Goal: Task Accomplishment & Management: Manage account settings

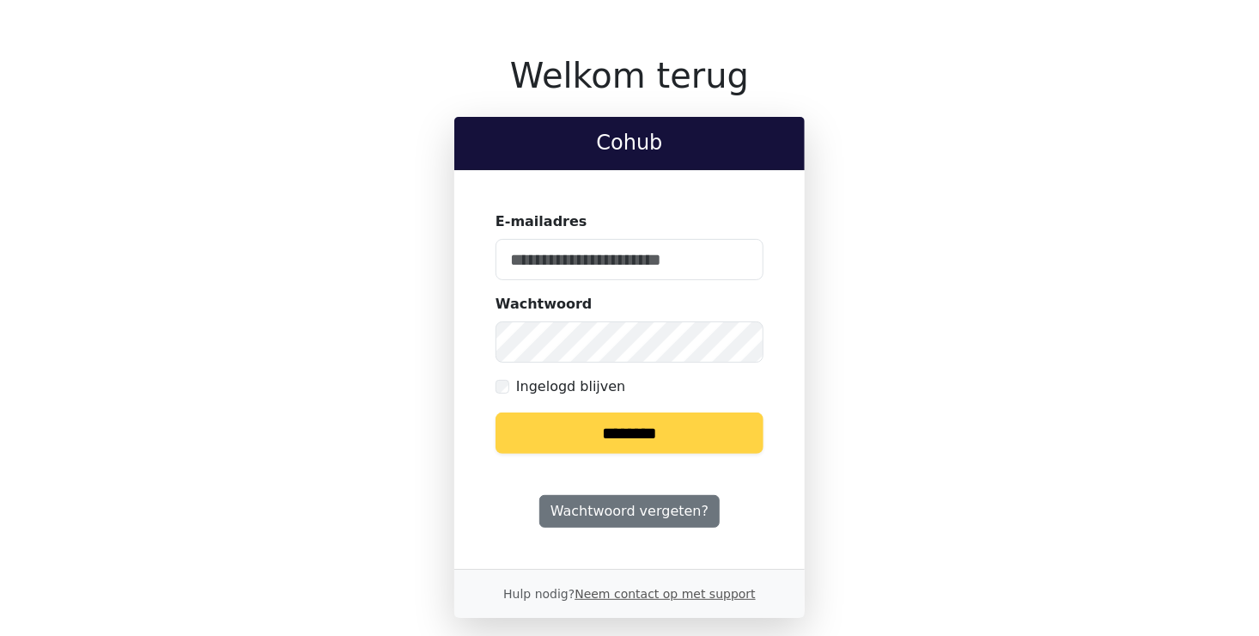
type input "**********"
click at [630, 436] on input "********" at bounding box center [630, 432] width 268 height 41
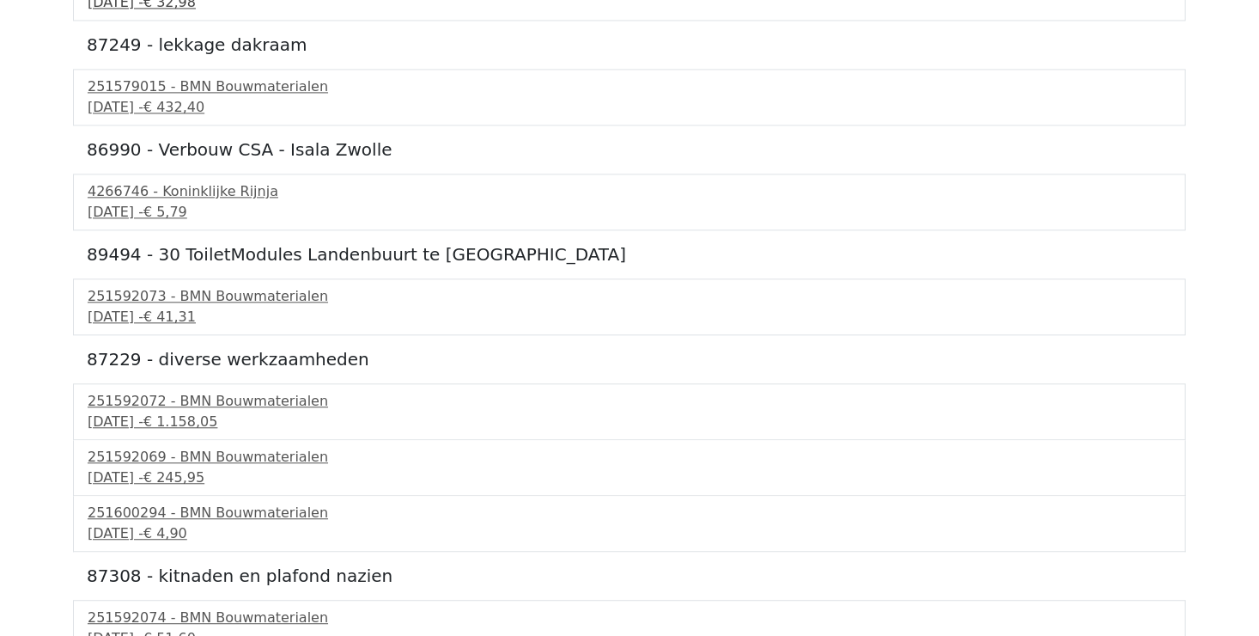
scroll to position [1917, 0]
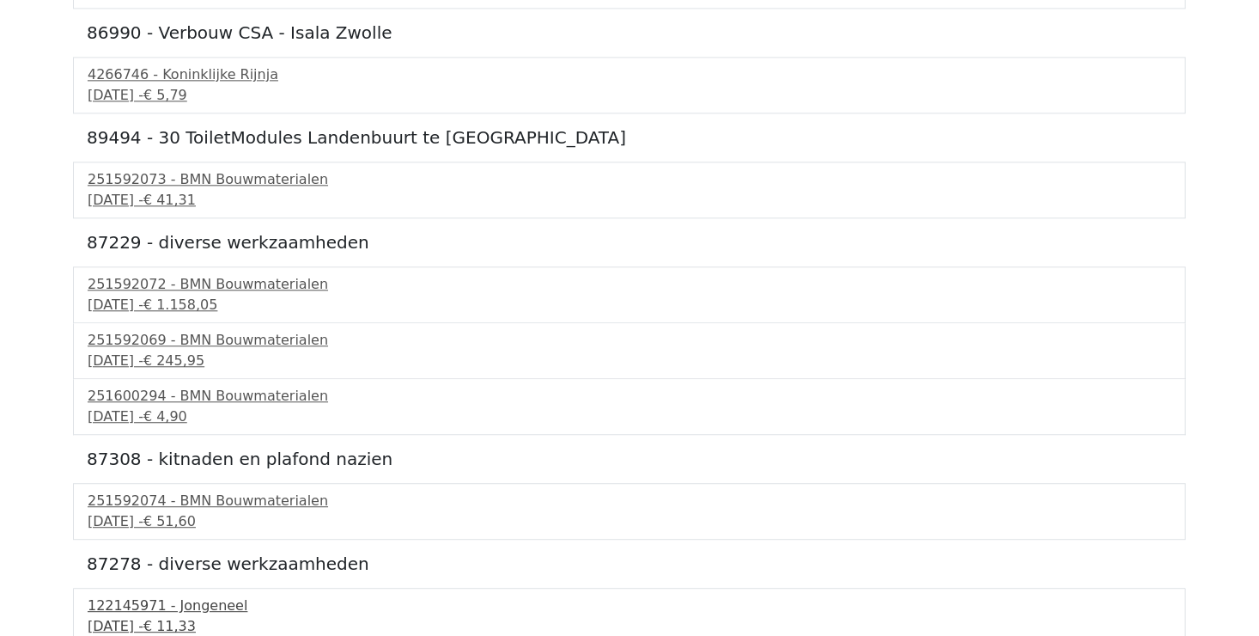
click at [196, 618] on span "€ 11,33" at bounding box center [169, 626] width 52 height 16
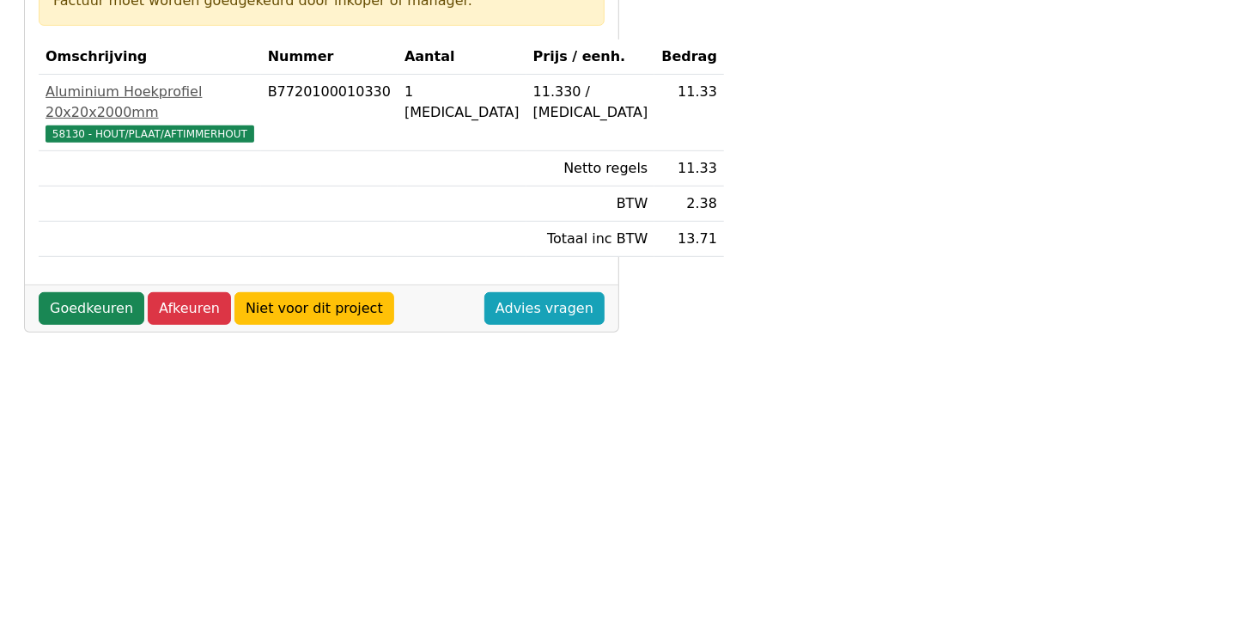
scroll to position [344, 0]
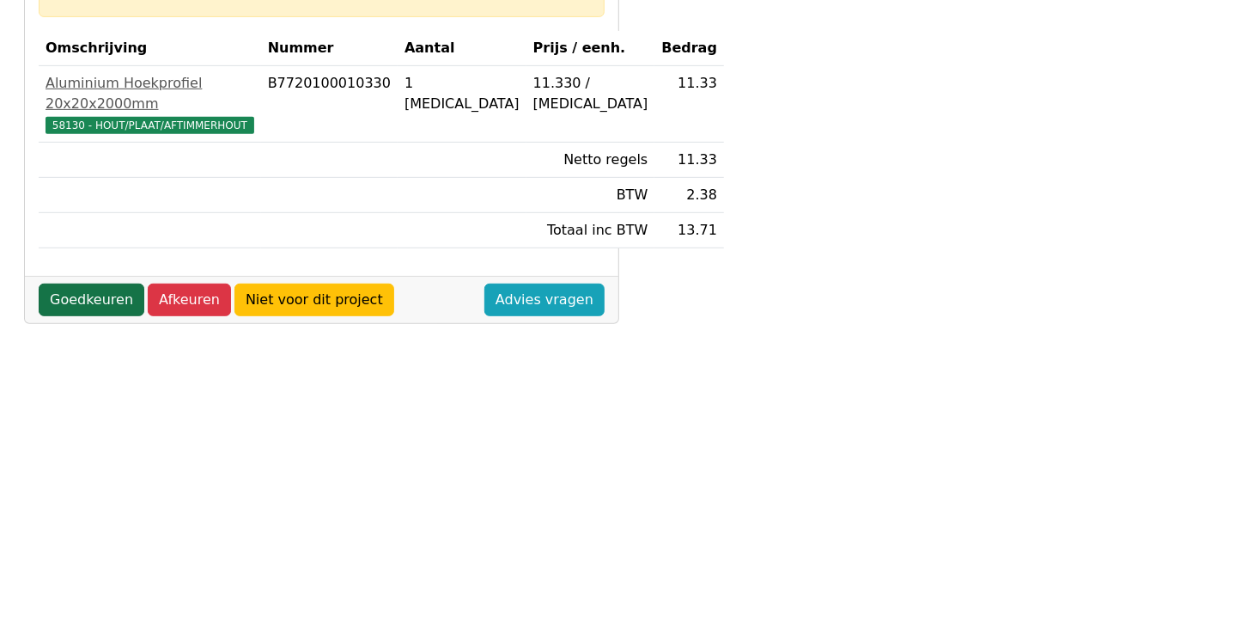
click at [90, 316] on link "Goedkeuren" at bounding box center [92, 299] width 106 height 33
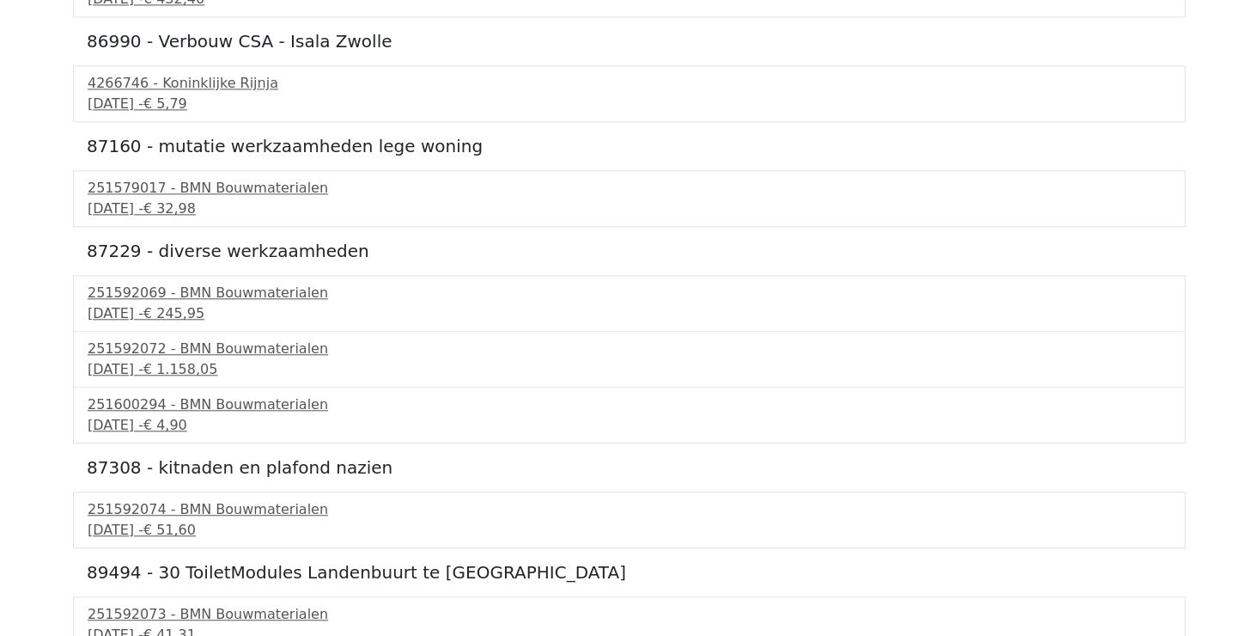
scroll to position [1813, 0]
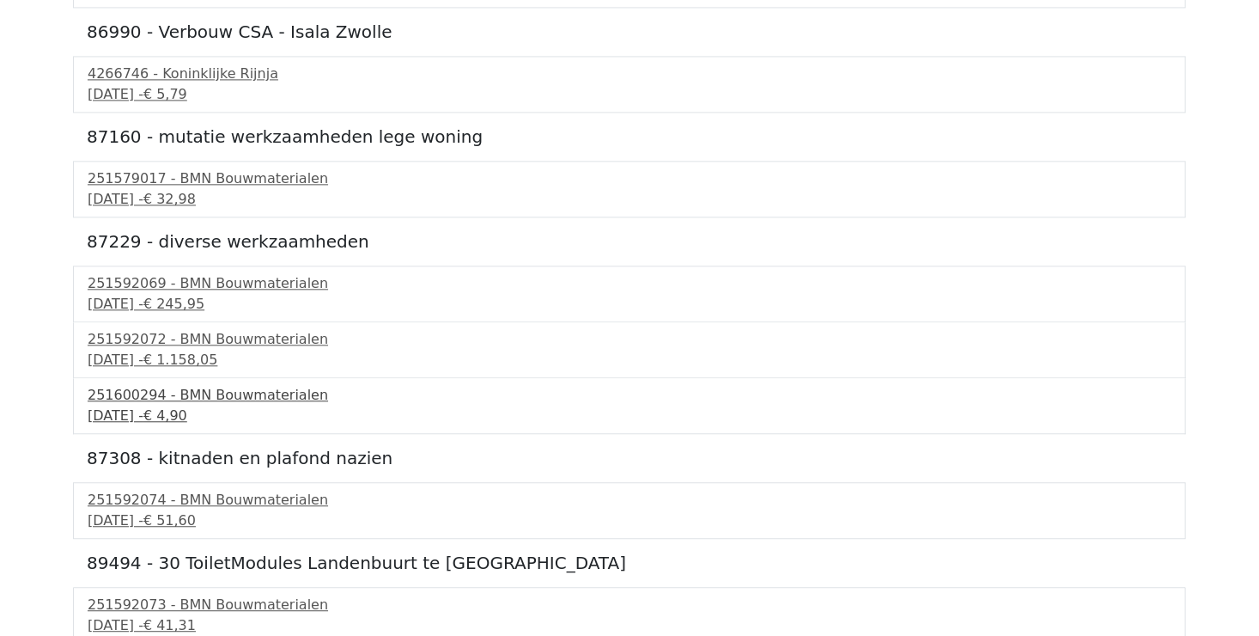
click at [225, 395] on div "251600294 - BMN Bouwmaterialen" at bounding box center [630, 395] width 1084 height 21
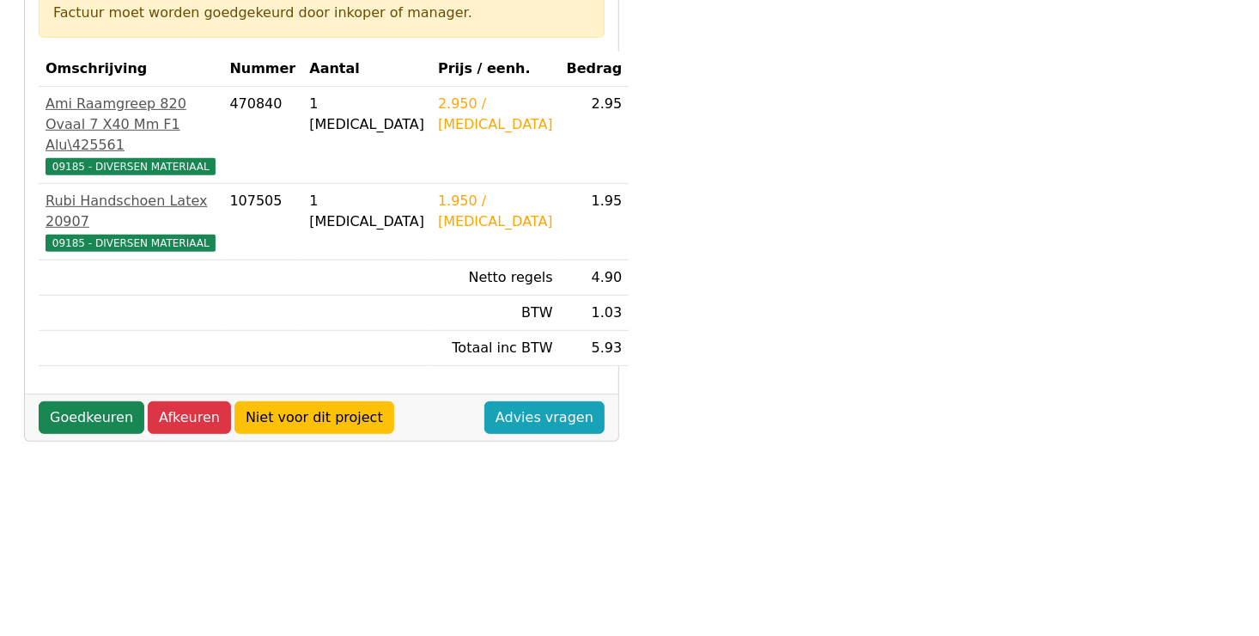
scroll to position [344, 0]
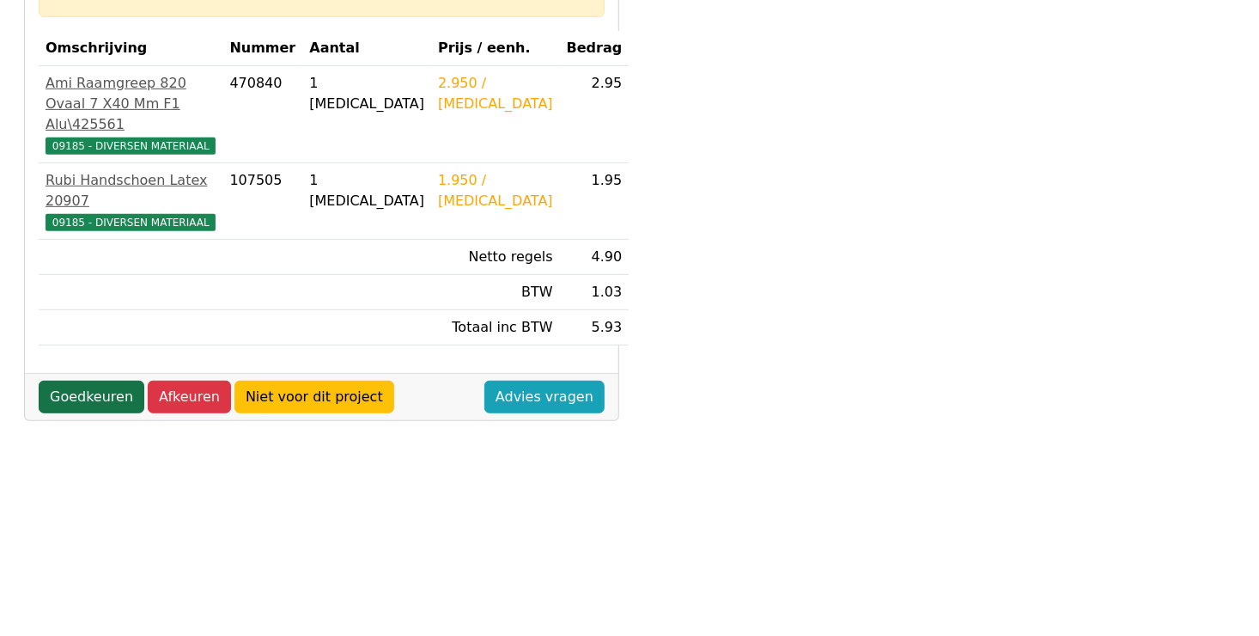
click at [80, 399] on link "Goedkeuren" at bounding box center [92, 397] width 106 height 33
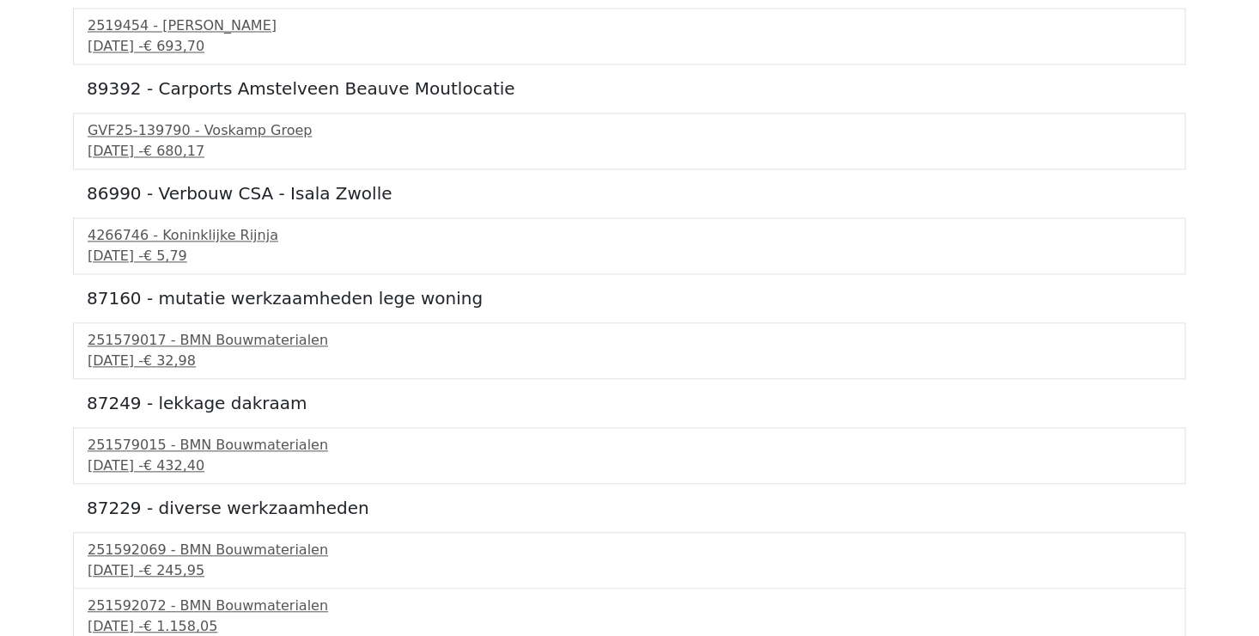
scroll to position [1758, 0]
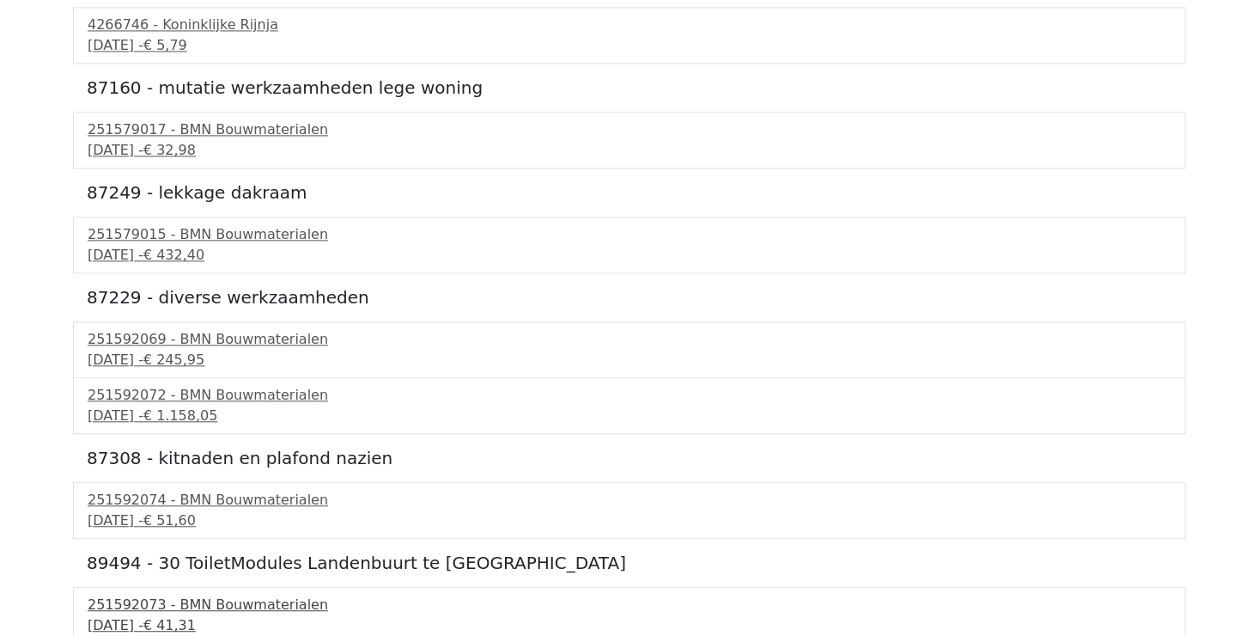
click at [237, 604] on div "251592073 - BMN Bouwmaterialen" at bounding box center [630, 604] width 1084 height 21
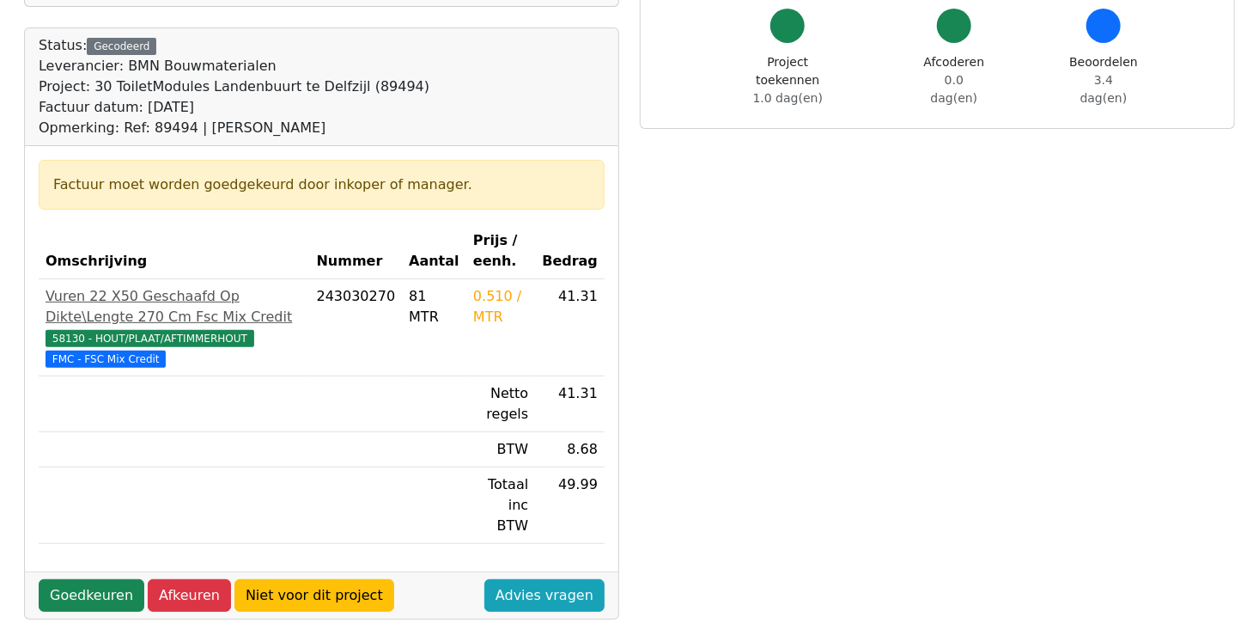
scroll to position [344, 0]
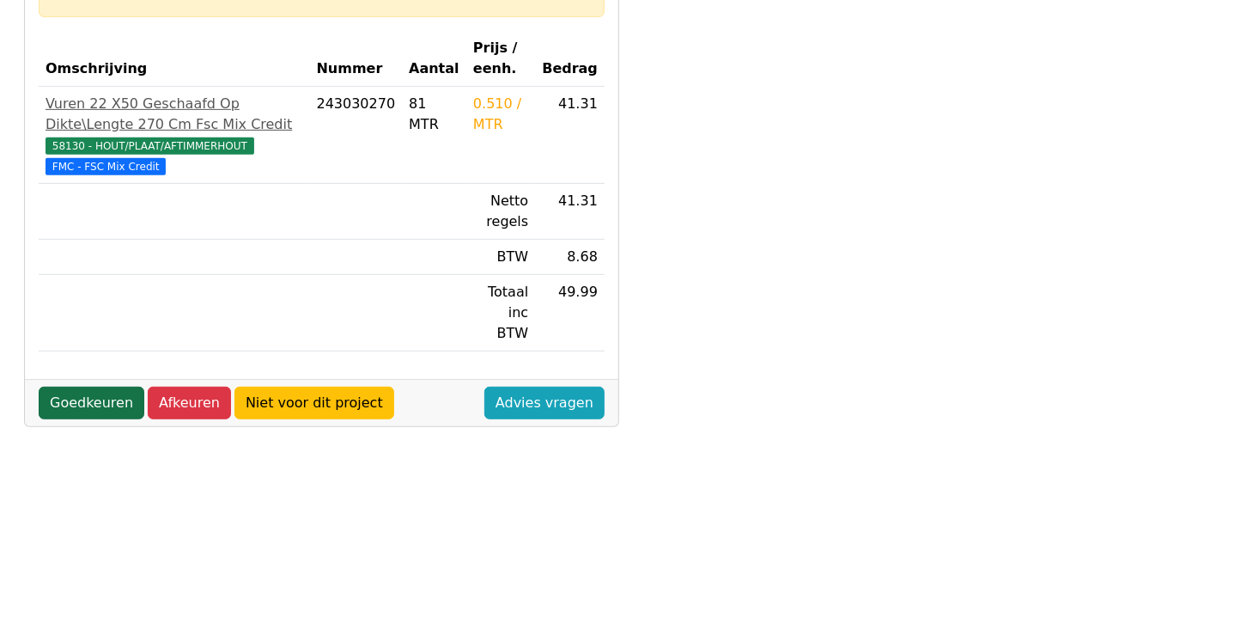
click at [74, 387] on link "Goedkeuren" at bounding box center [92, 403] width 106 height 33
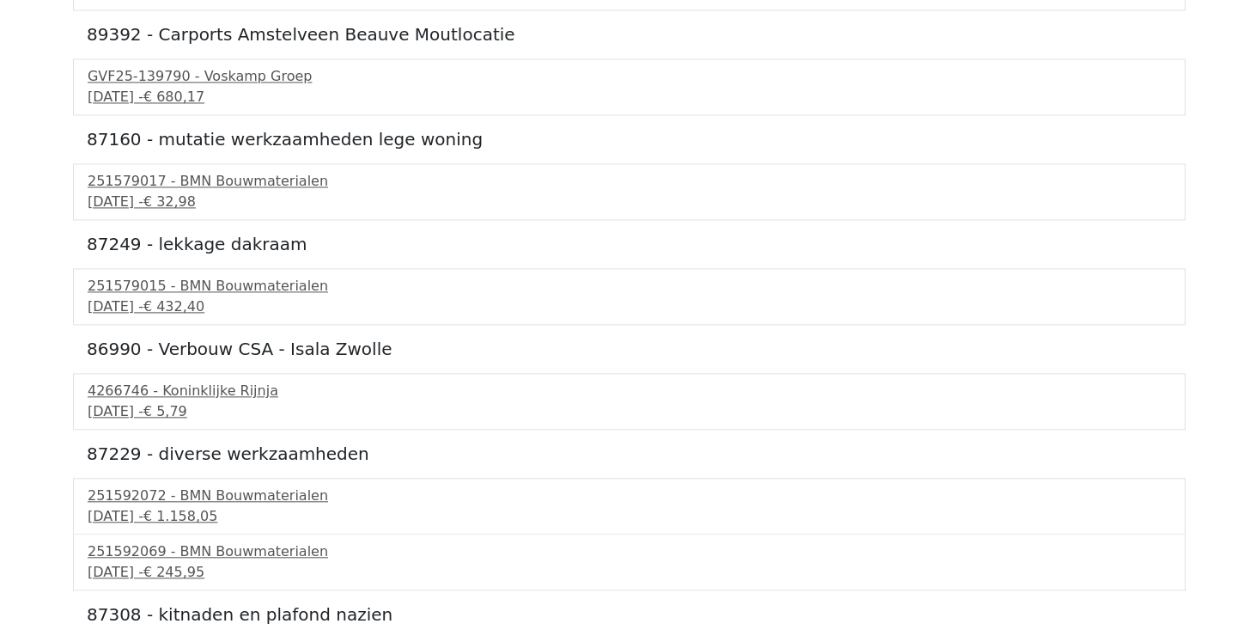
scroll to position [1653, 0]
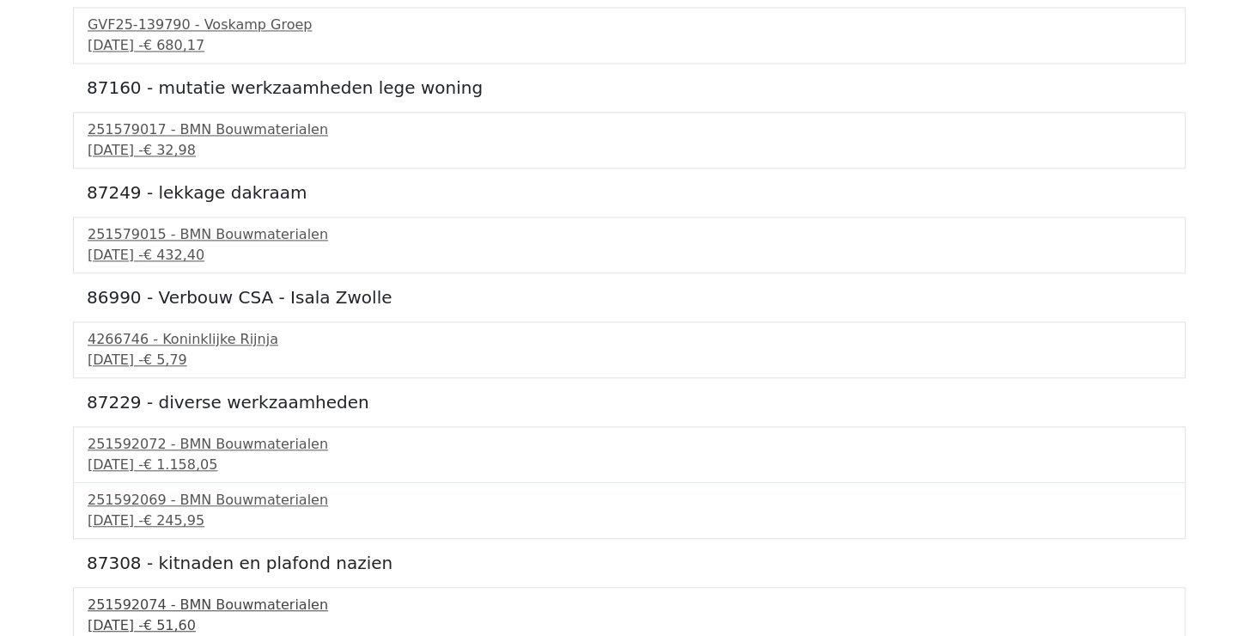
click at [253, 605] on div "251592074 - BMN Bouwmaterialen" at bounding box center [630, 604] width 1084 height 21
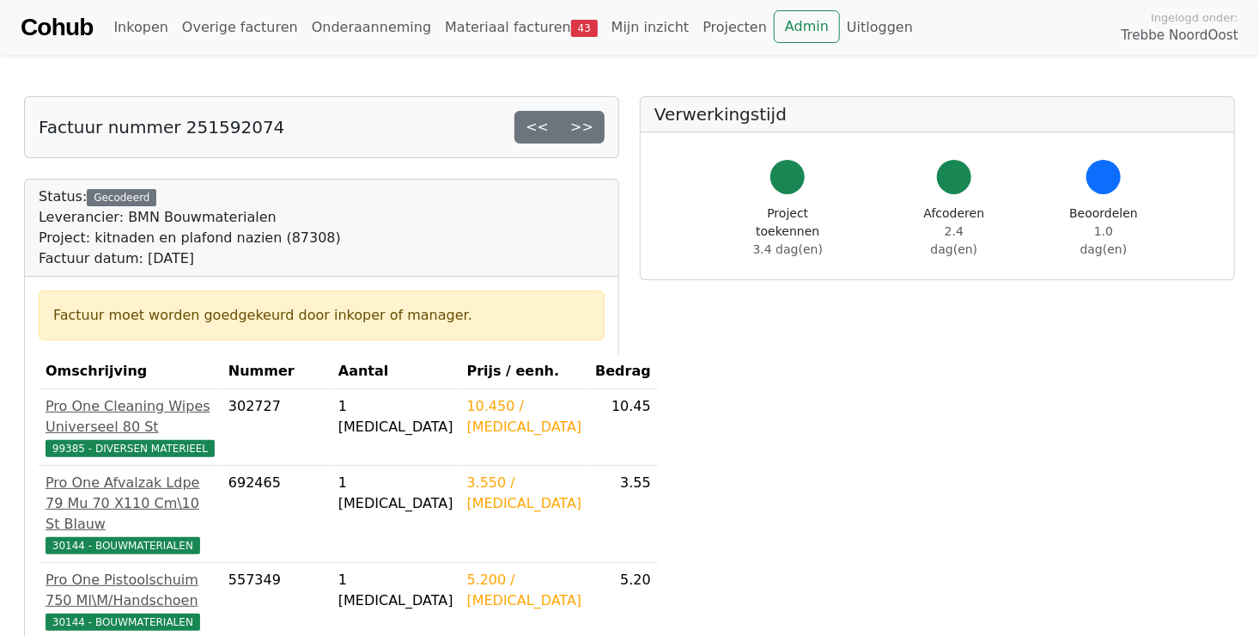
scroll to position [344, 0]
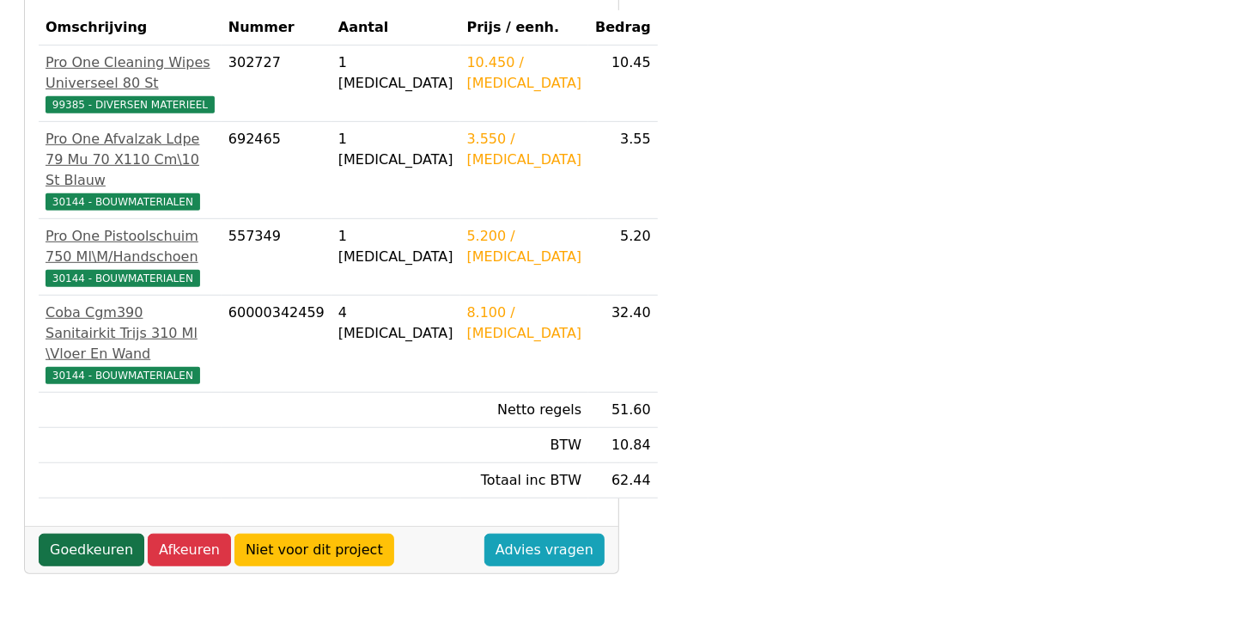
click at [101, 552] on link "Goedkeuren" at bounding box center [92, 549] width 106 height 33
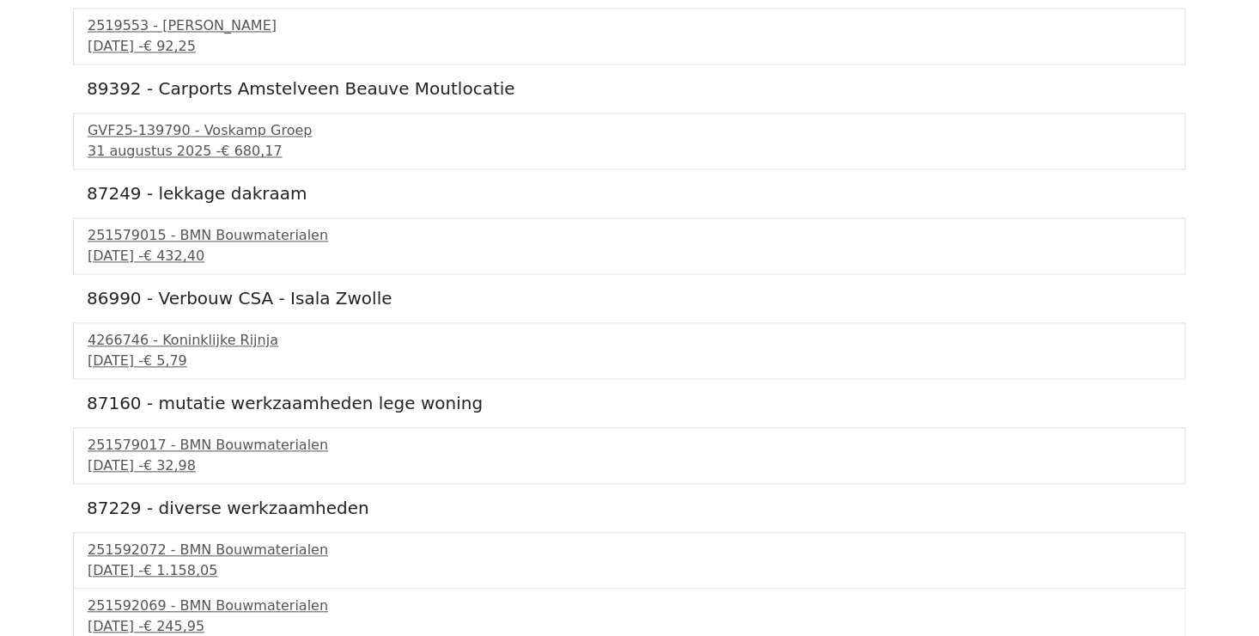
scroll to position [1549, 0]
click at [170, 460] on div "11 september 2025 - € 32,98" at bounding box center [630, 464] width 1084 height 21
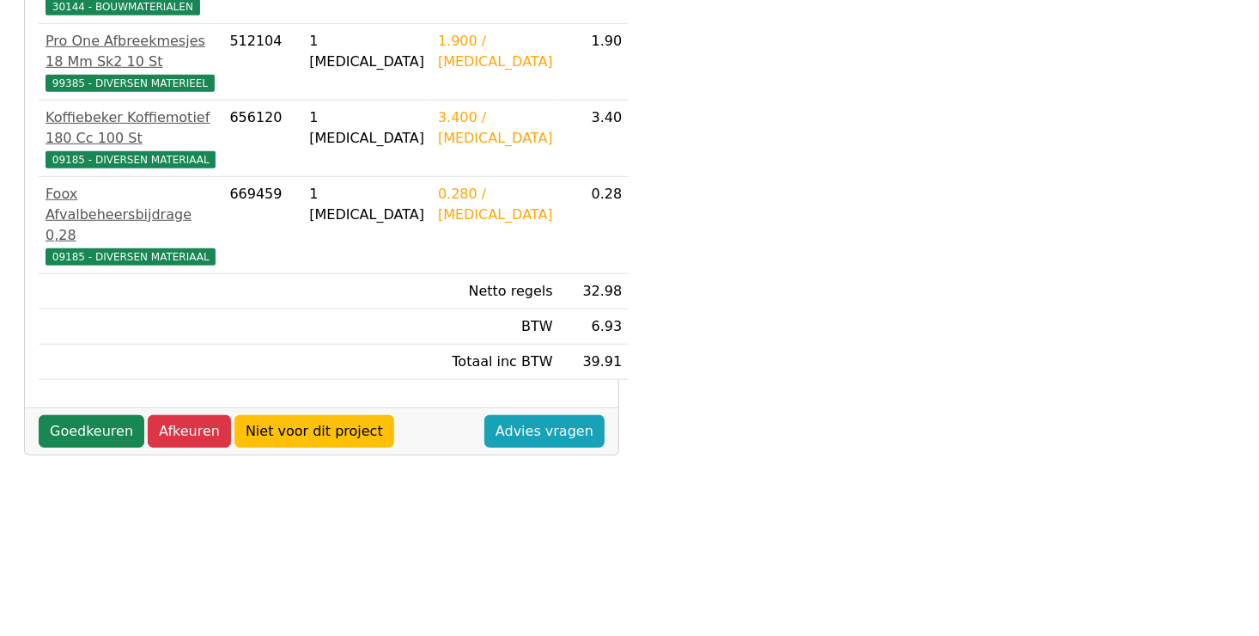
scroll to position [515, 0]
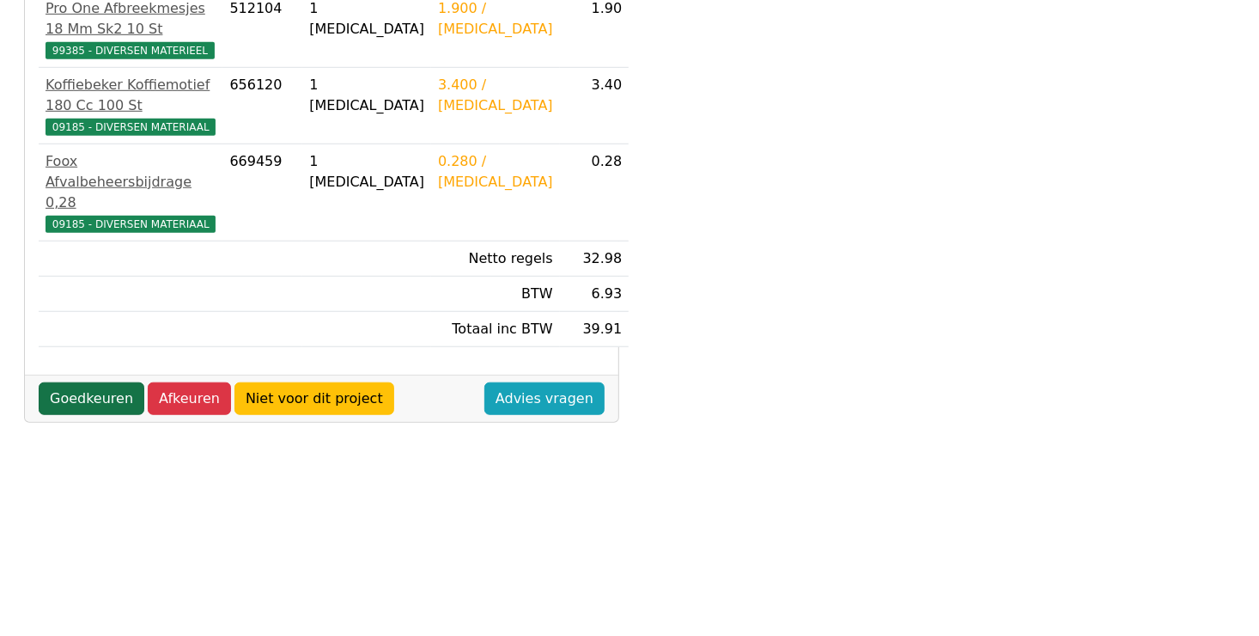
click at [64, 382] on link "Goedkeuren" at bounding box center [92, 398] width 106 height 33
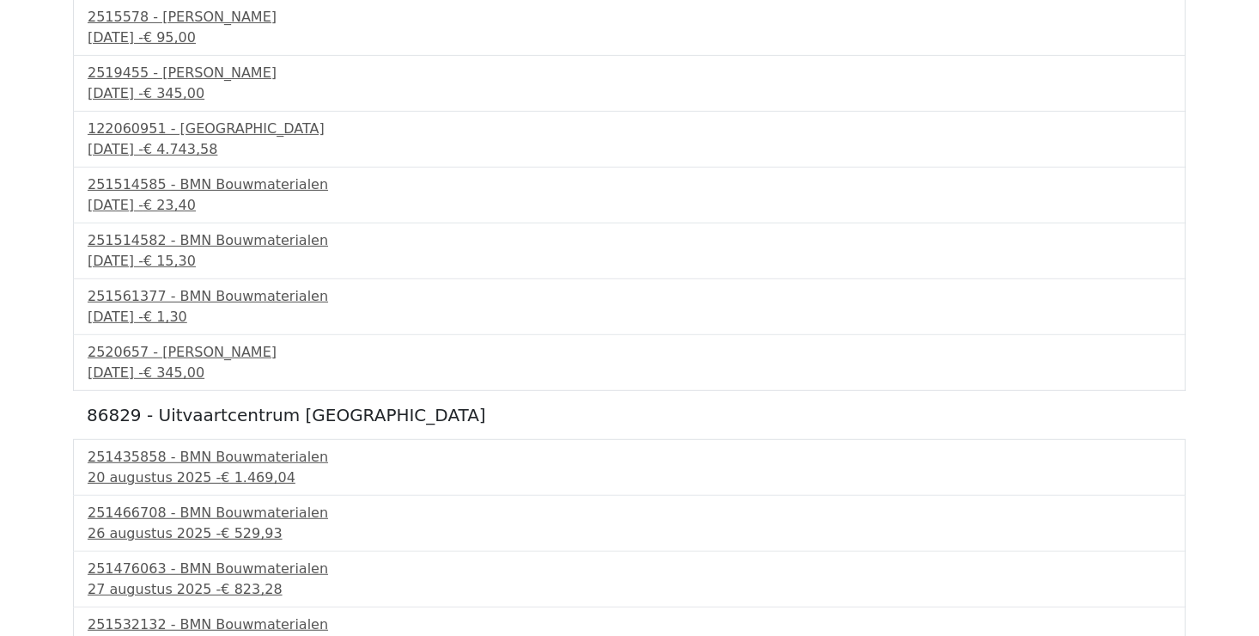
scroll to position [155, 0]
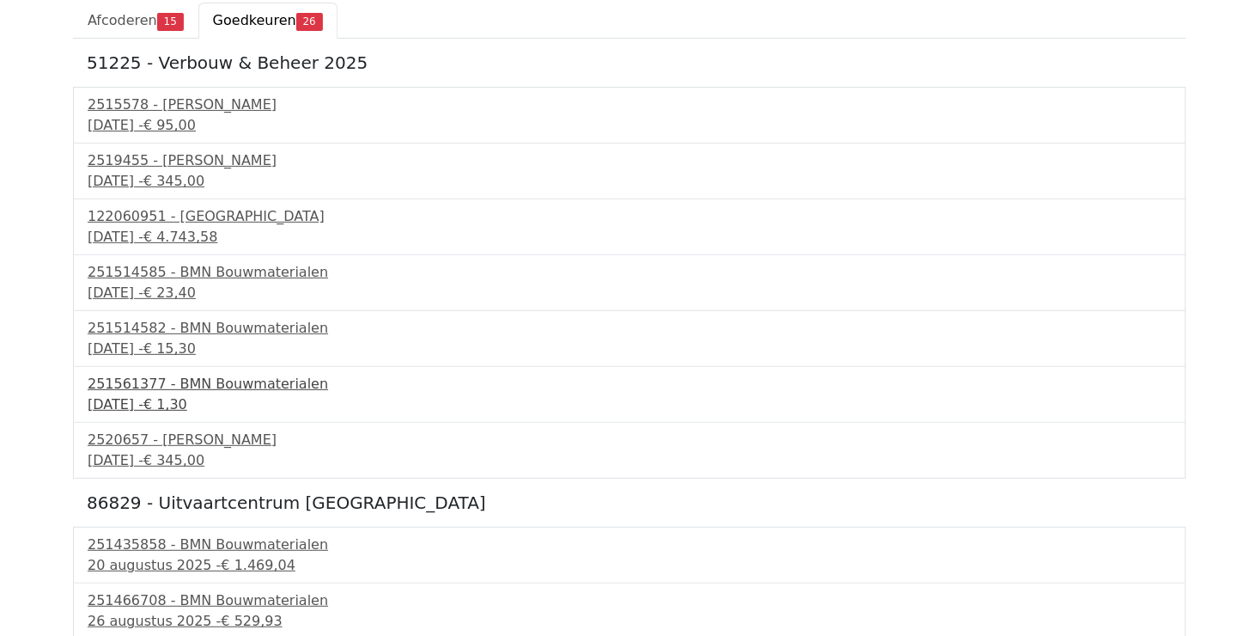
click at [210, 386] on div "251561377 - BMN Bouwmaterialen" at bounding box center [630, 384] width 1084 height 21
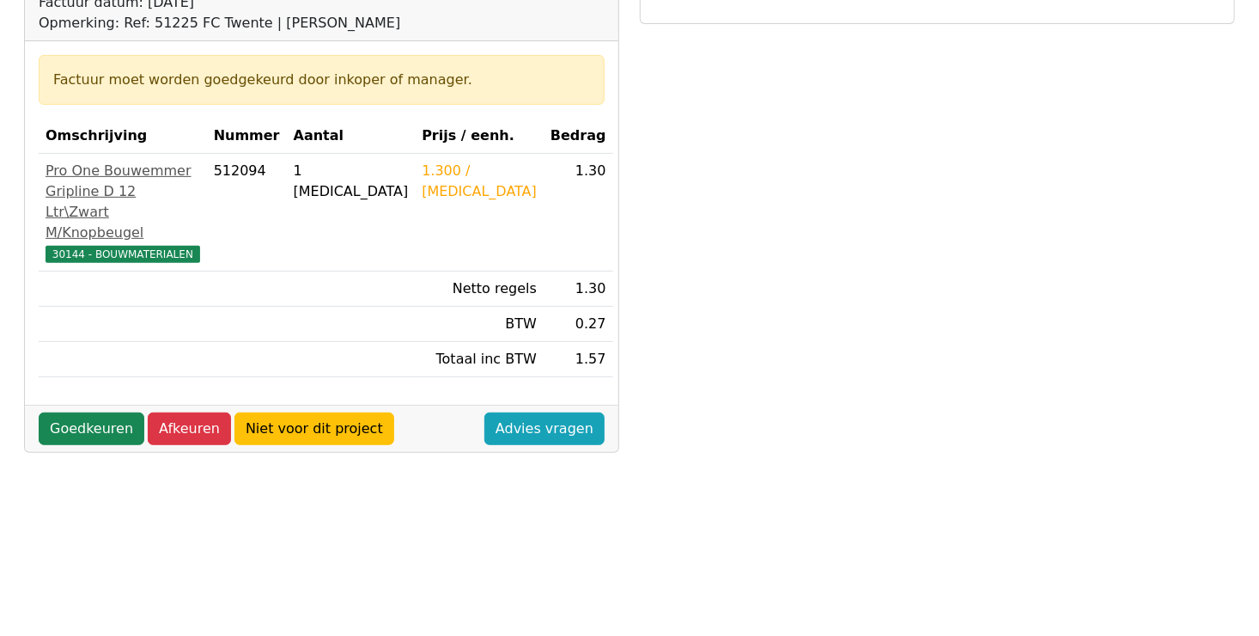
scroll to position [258, 0]
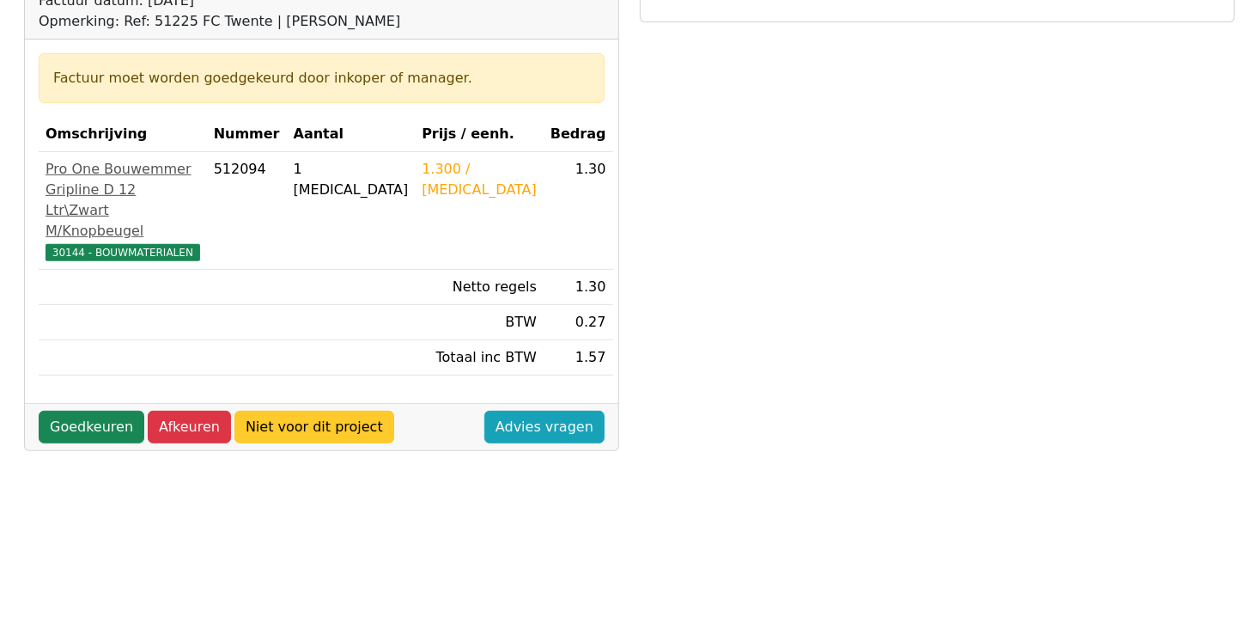
click at [291, 443] on link "Niet voor dit project" at bounding box center [315, 427] width 160 height 33
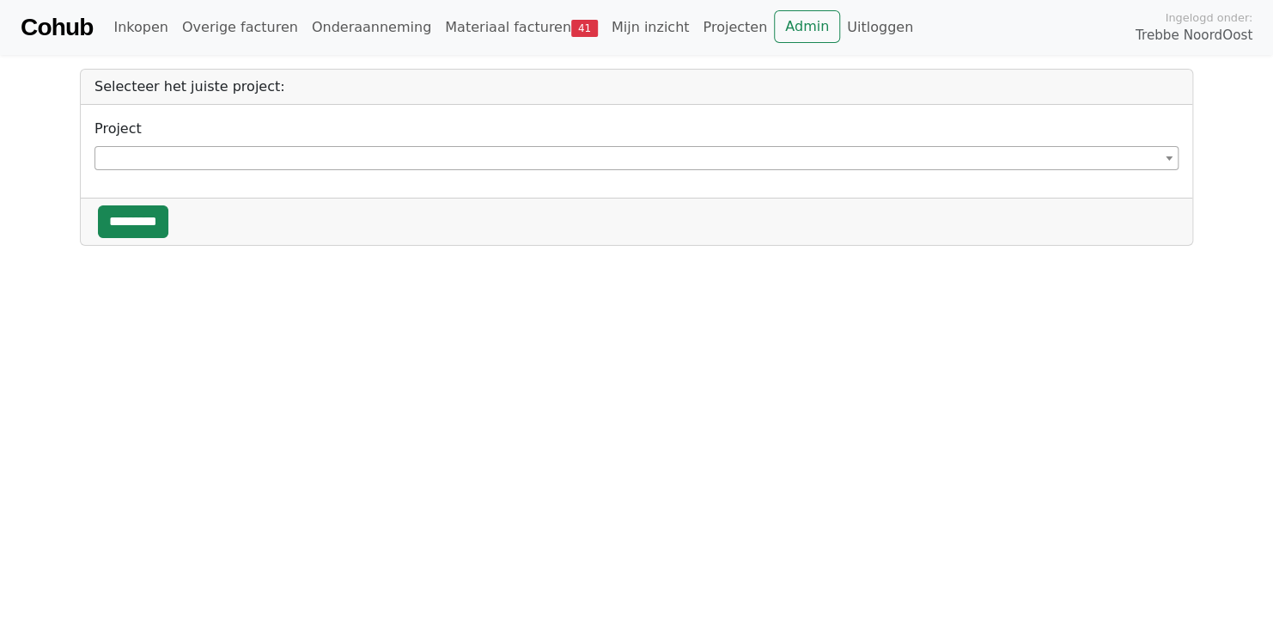
click at [264, 161] on span at bounding box center [636, 158] width 1084 height 24
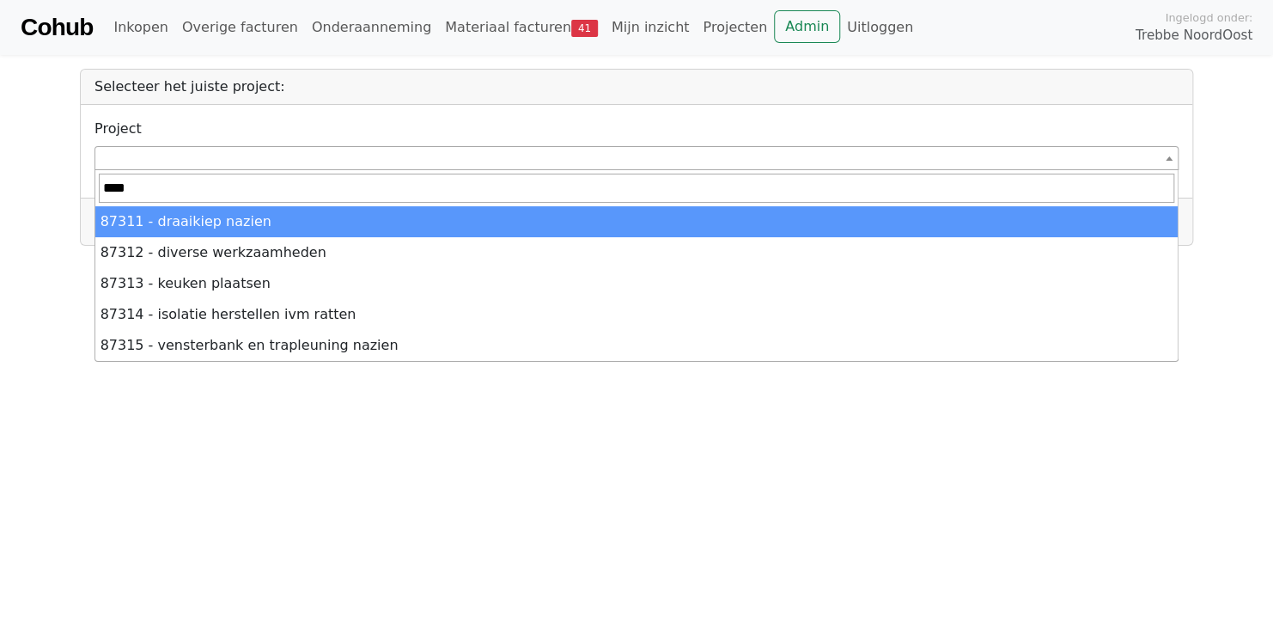
type input "*****"
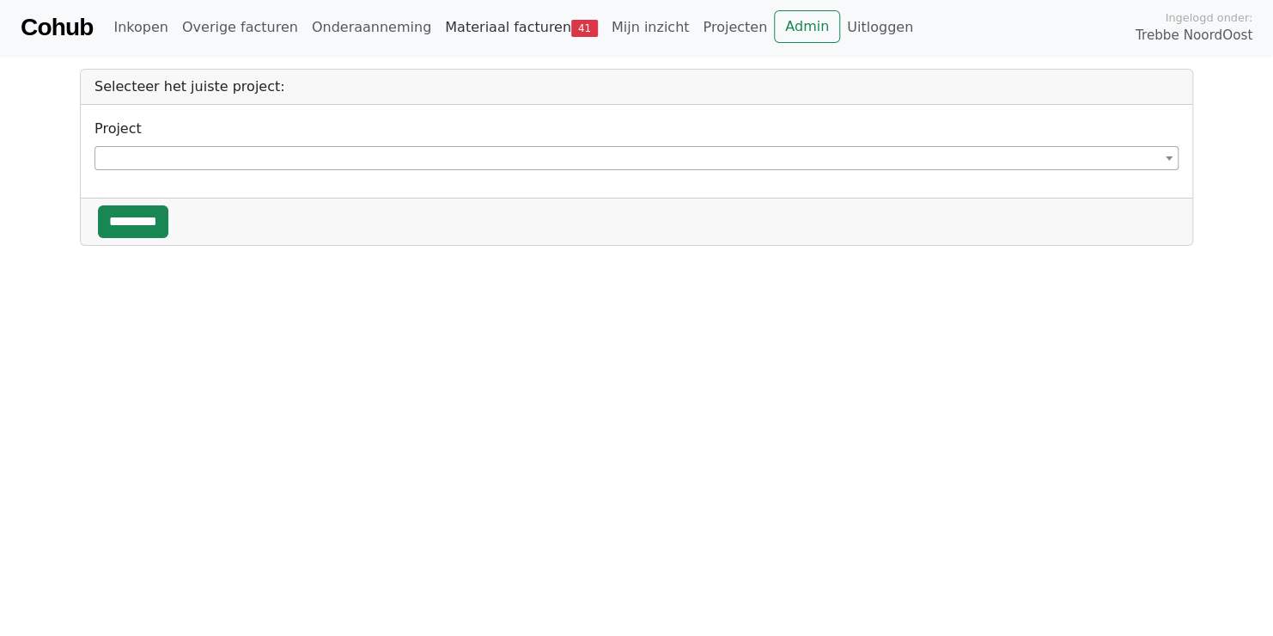
click at [490, 21] on link "Materiaal facturen 41" at bounding box center [521, 27] width 167 height 34
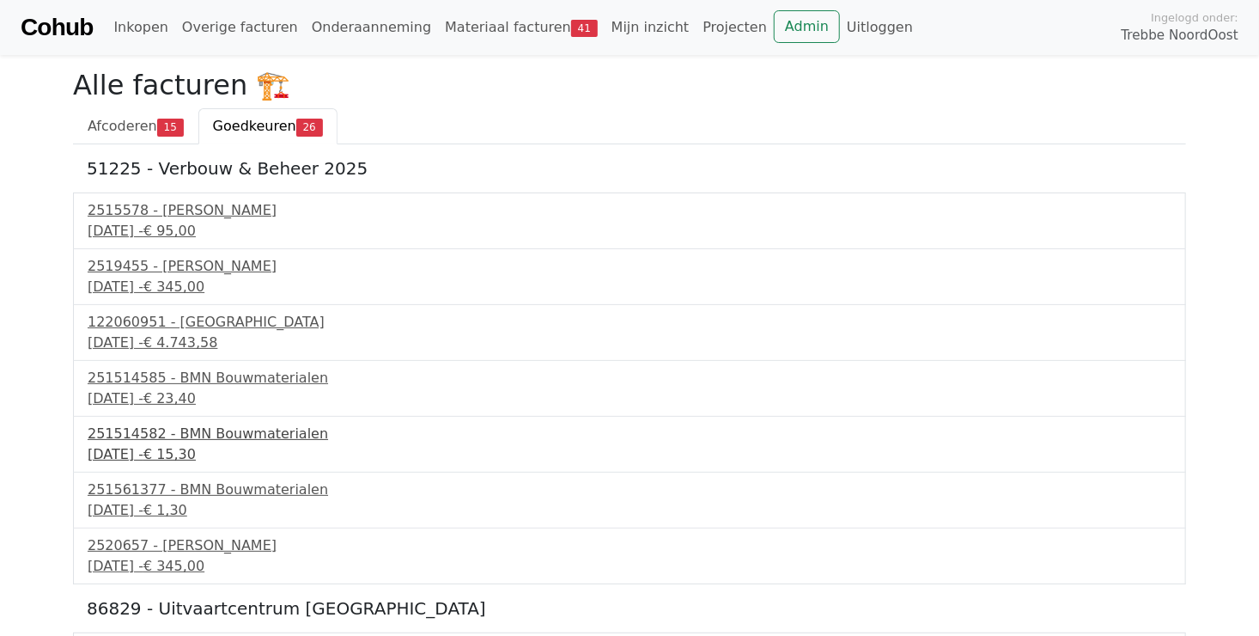
click at [196, 448] on span "€ 15,30" at bounding box center [169, 454] width 52 height 16
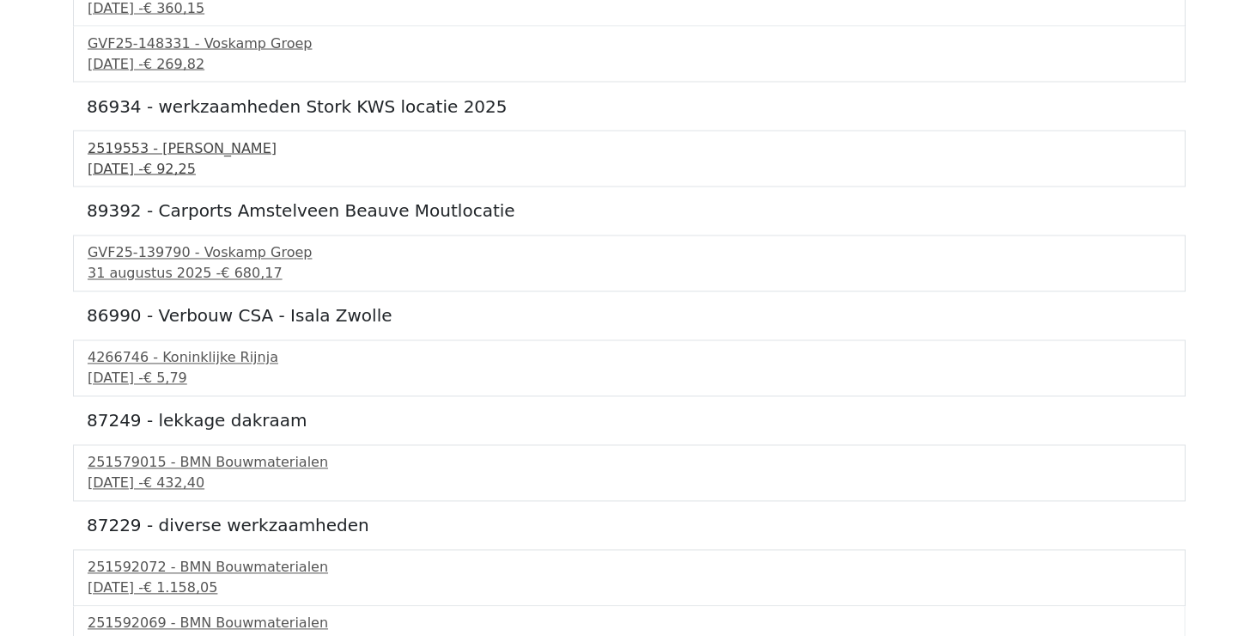
scroll to position [1395, 0]
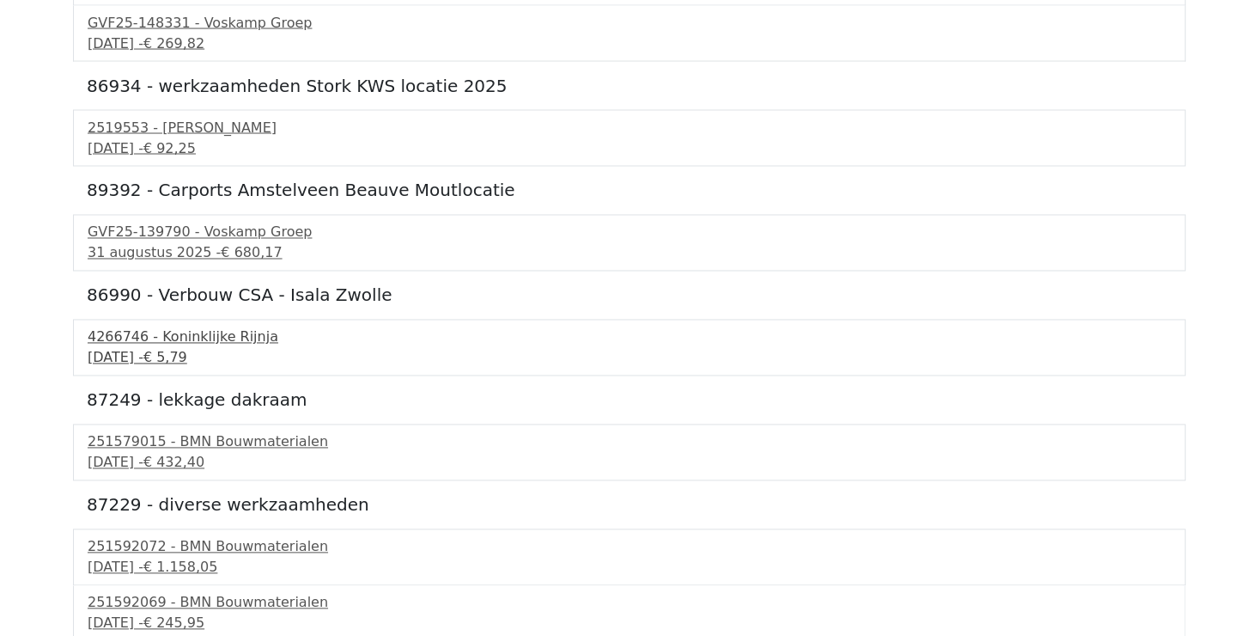
click at [178, 348] on div "11 september 2025 - € 5,79" at bounding box center [630, 358] width 1084 height 21
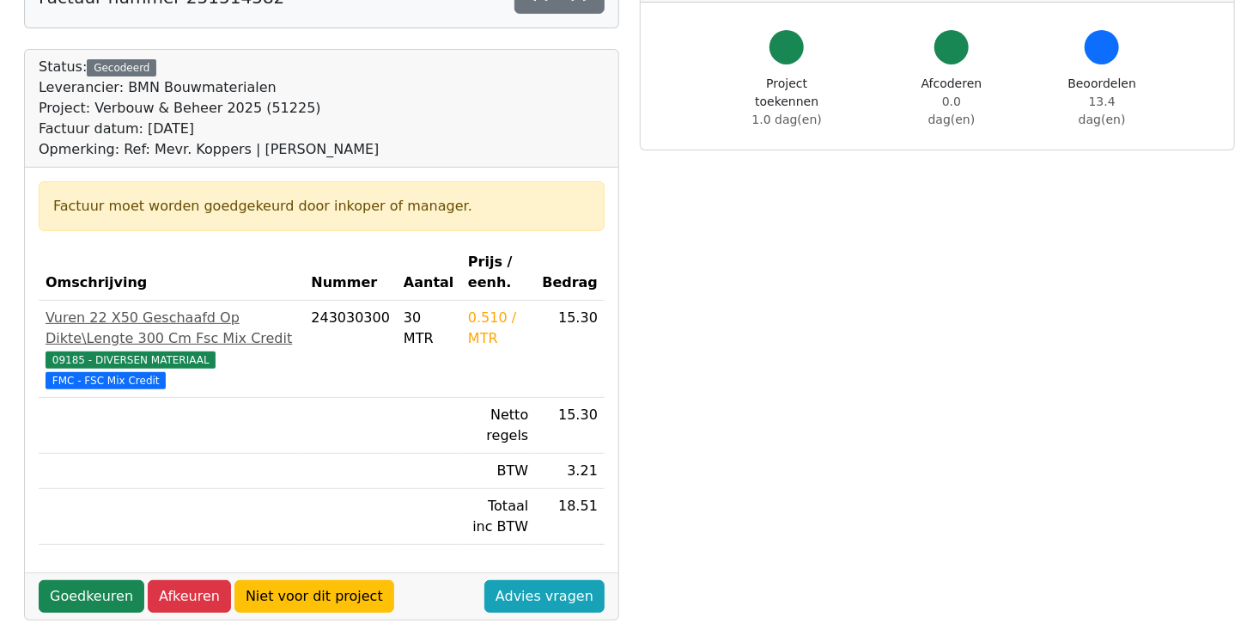
scroll to position [258, 0]
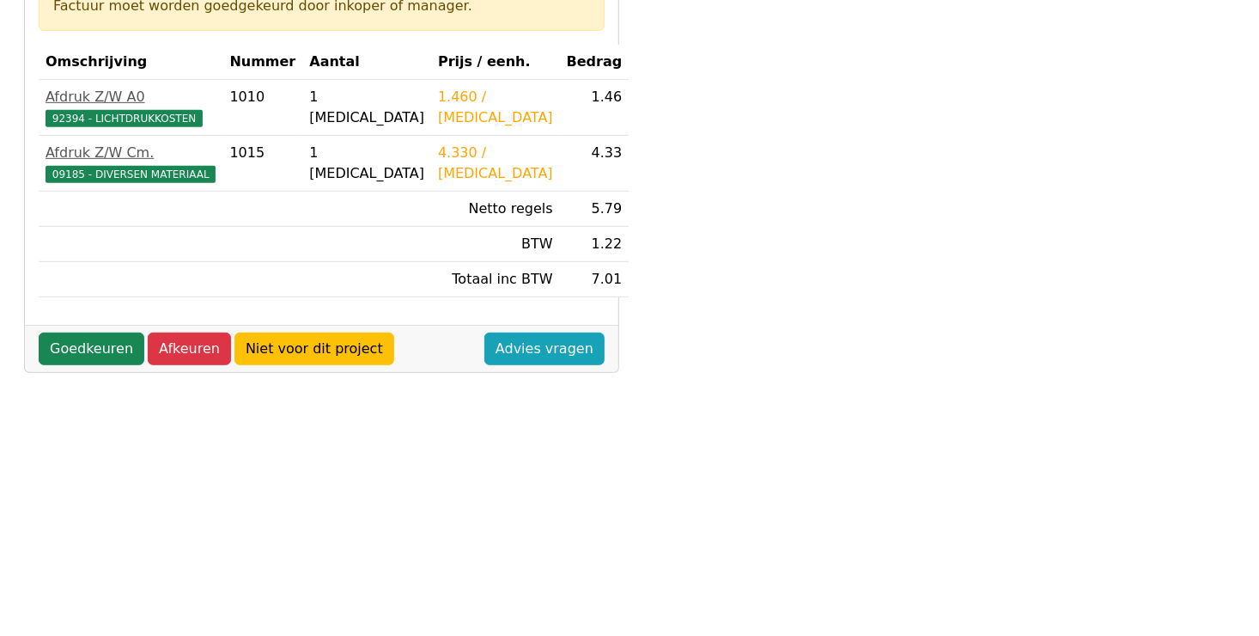
scroll to position [344, 0]
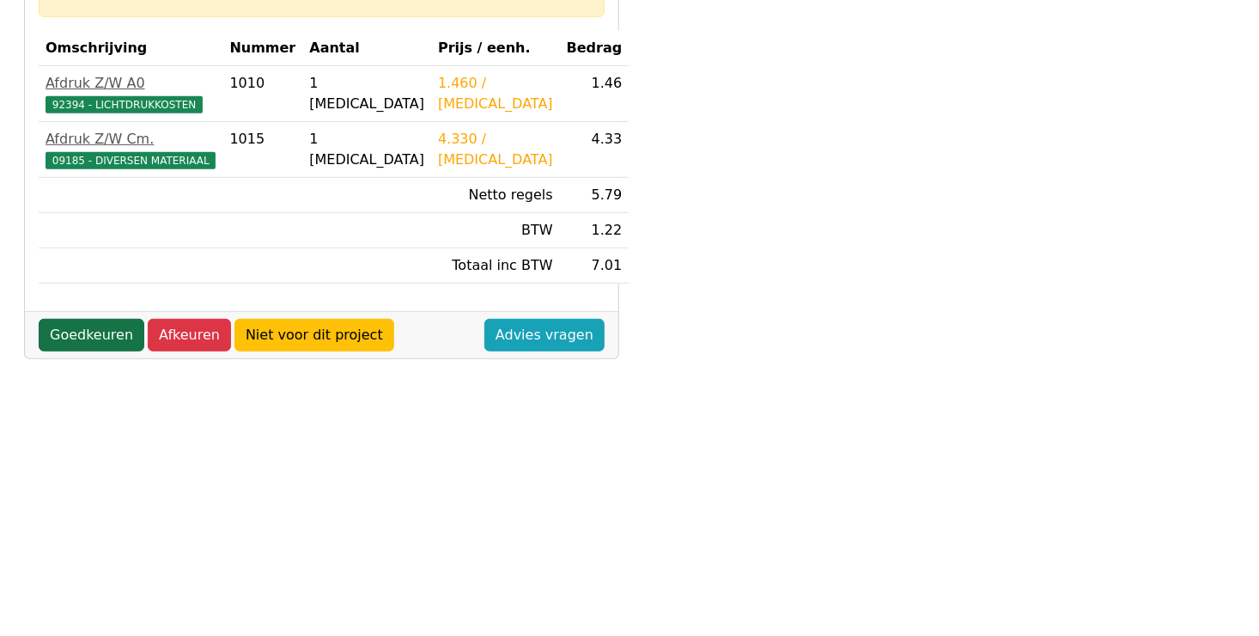
click at [70, 333] on link "Goedkeuren" at bounding box center [92, 335] width 106 height 33
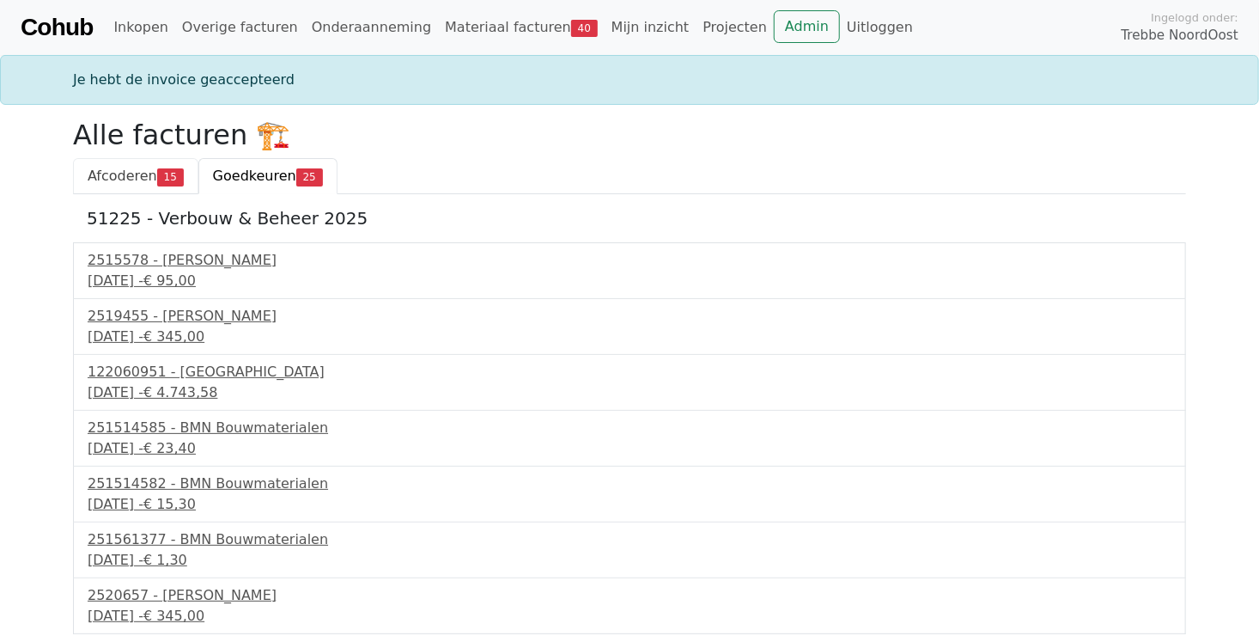
click at [115, 180] on span "Afcoderen" at bounding box center [123, 176] width 70 height 16
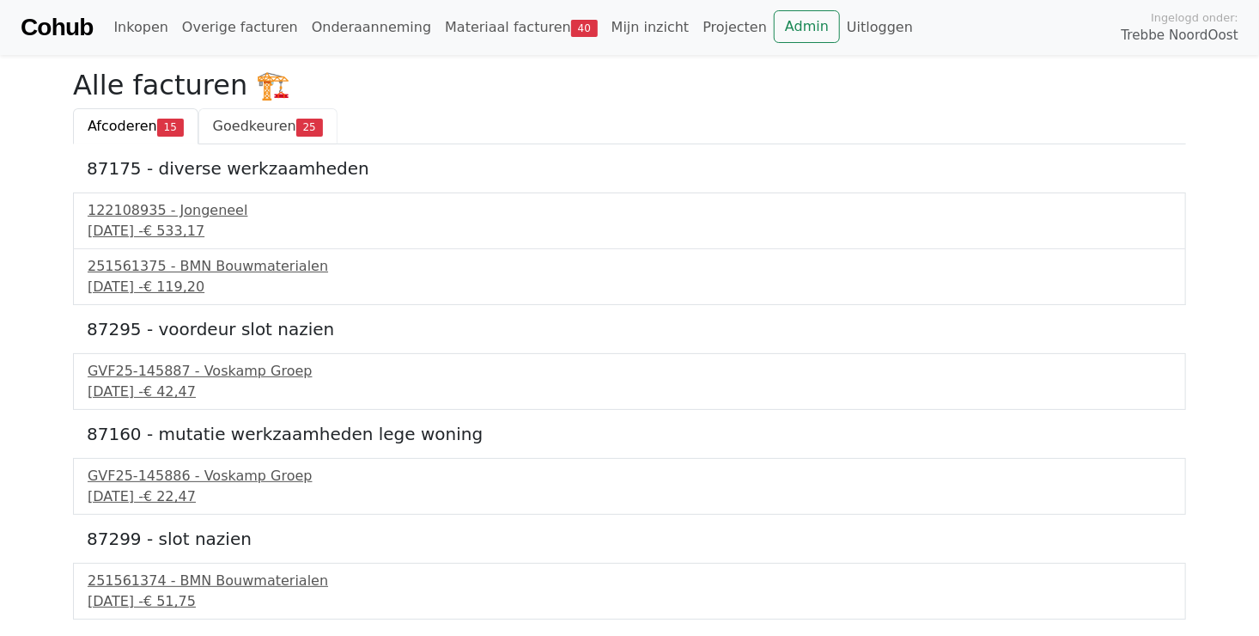
click at [247, 131] on span "Goedkeuren" at bounding box center [254, 126] width 83 height 16
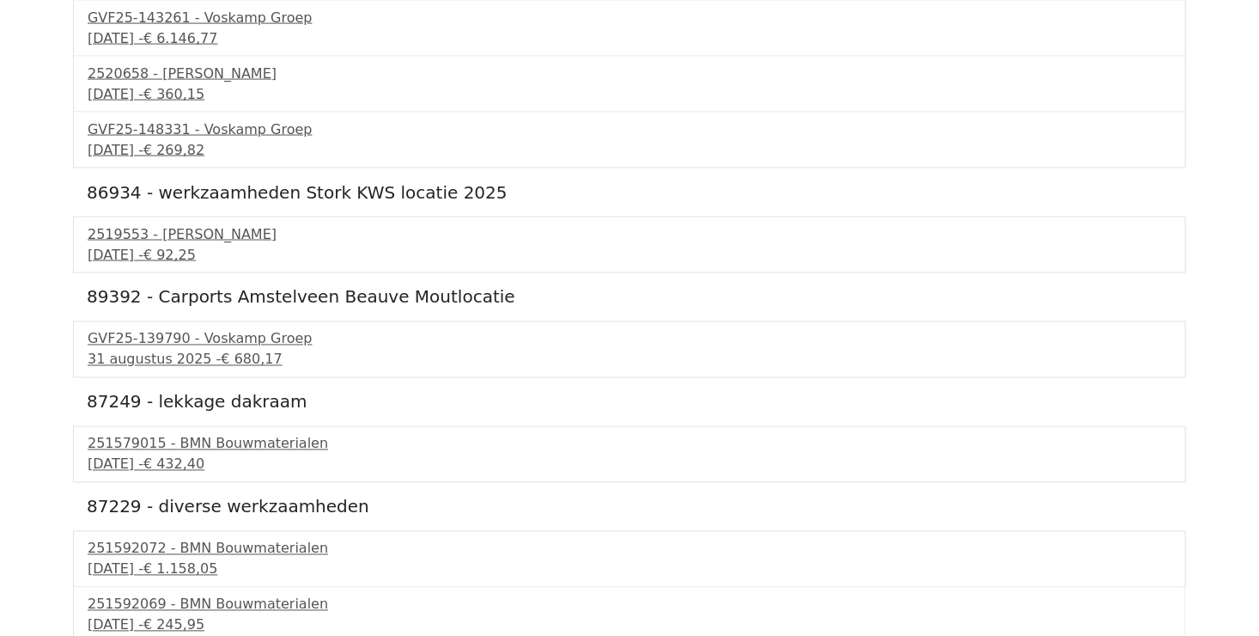
scroll to position [1290, 0]
click at [204, 454] on span "€ 432,40" at bounding box center [173, 462] width 61 height 16
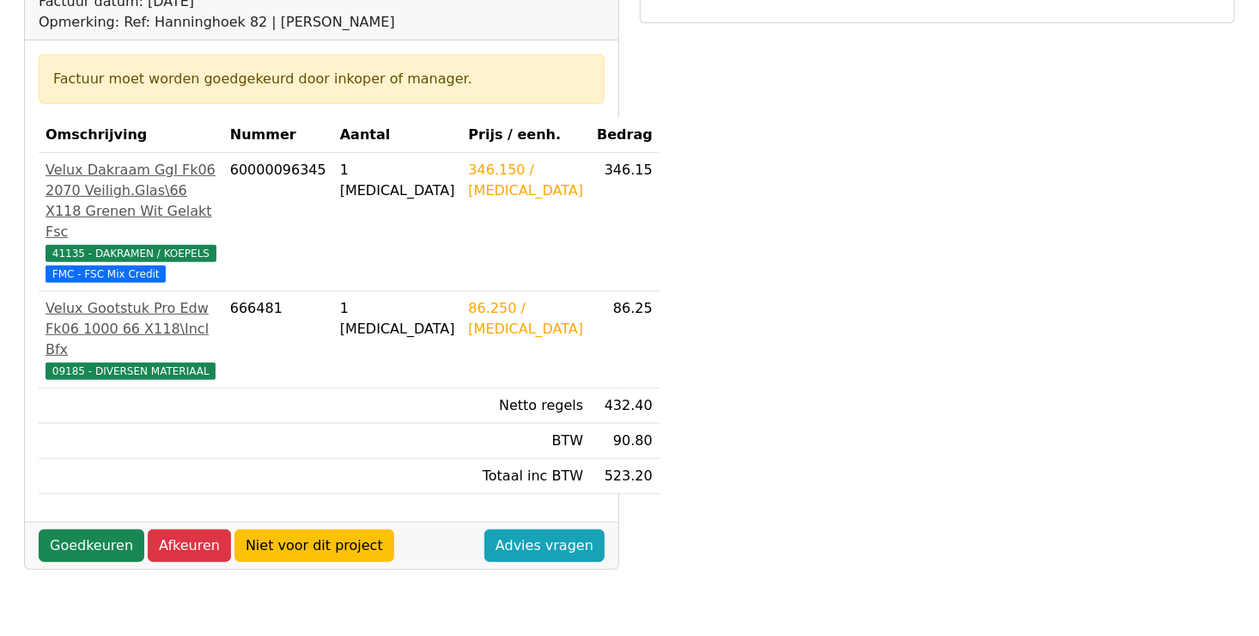
scroll to position [258, 0]
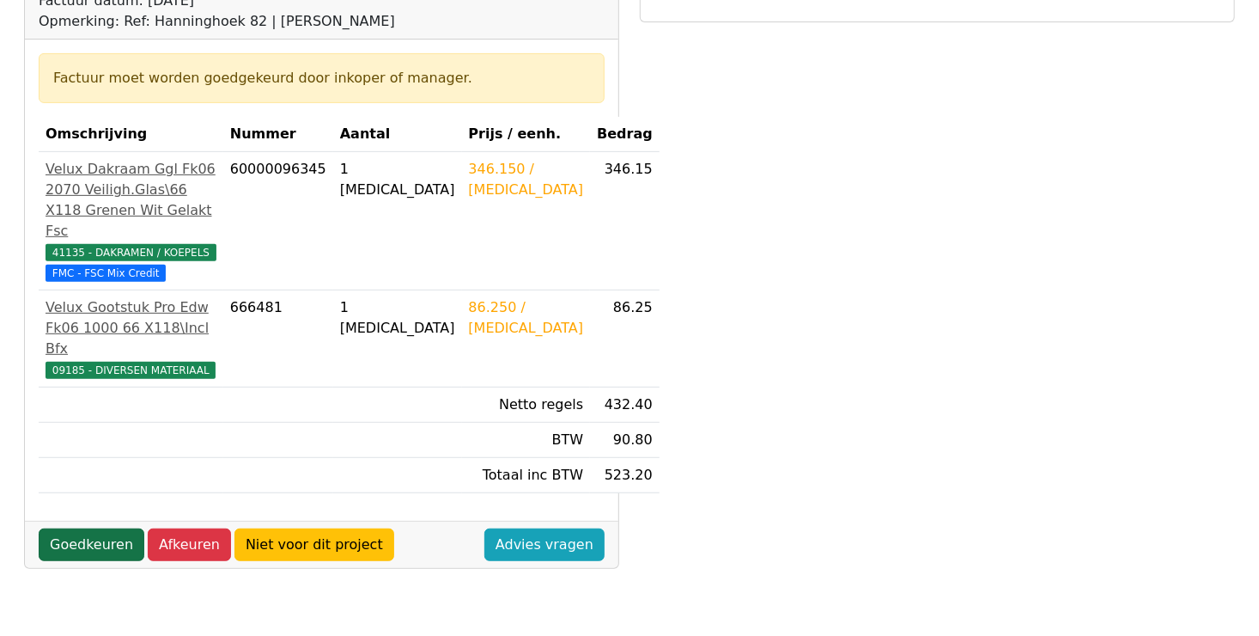
click at [84, 545] on link "Goedkeuren" at bounding box center [92, 544] width 106 height 33
